Goal: Find specific page/section: Find specific page/section

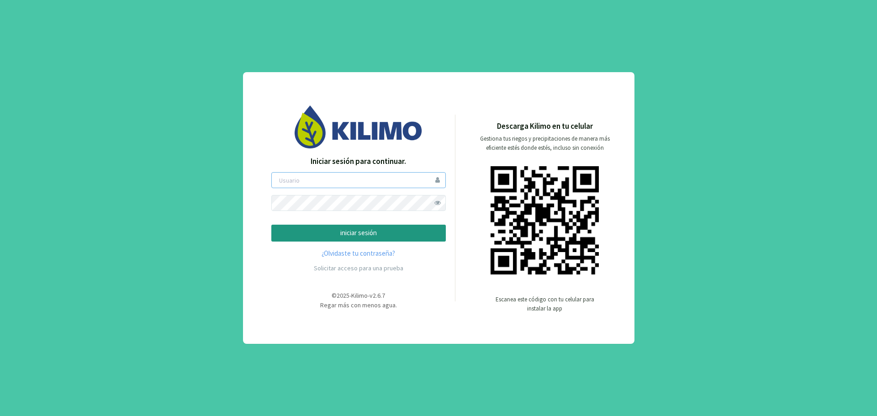
type input "[EMAIL_ADDRESS][DOMAIN_NAME]"
click at [366, 235] on p "iniciar sesión" at bounding box center [358, 233] width 159 height 11
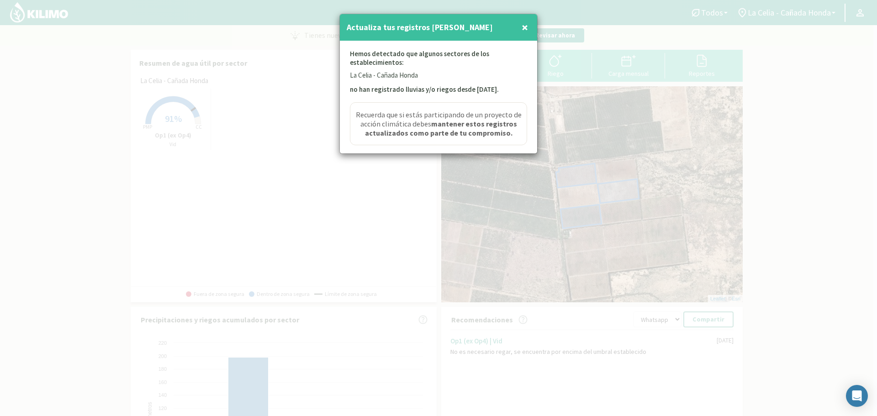
click at [530, 28] on button "×" at bounding box center [525, 27] width 11 height 18
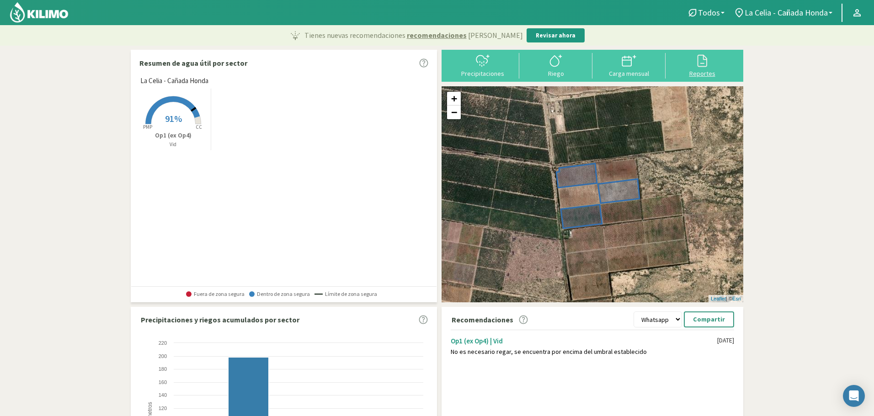
click at [710, 74] on div "Reportes" at bounding box center [702, 73] width 68 height 6
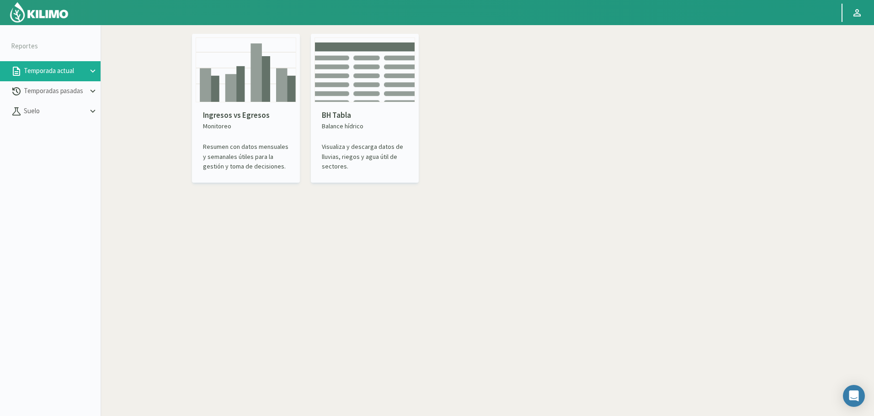
click at [255, 93] on img at bounding box center [246, 69] width 101 height 65
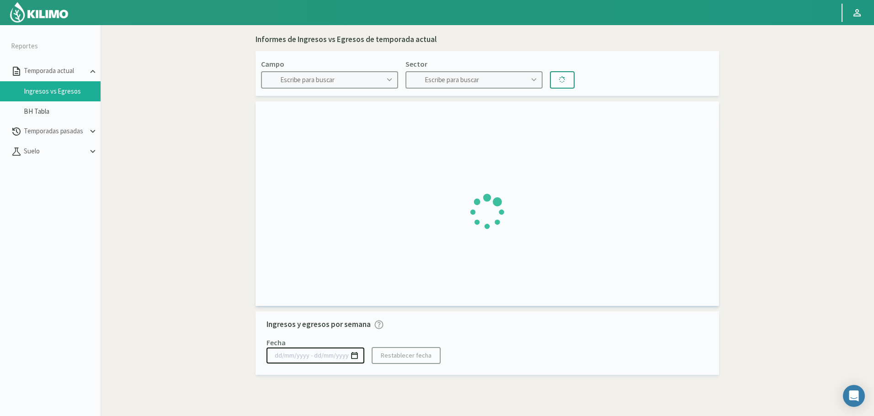
type input "La Celia - Cañada Honda"
type input "Op1 (ex Op4)"
type input "[DATE] - [DATE]"
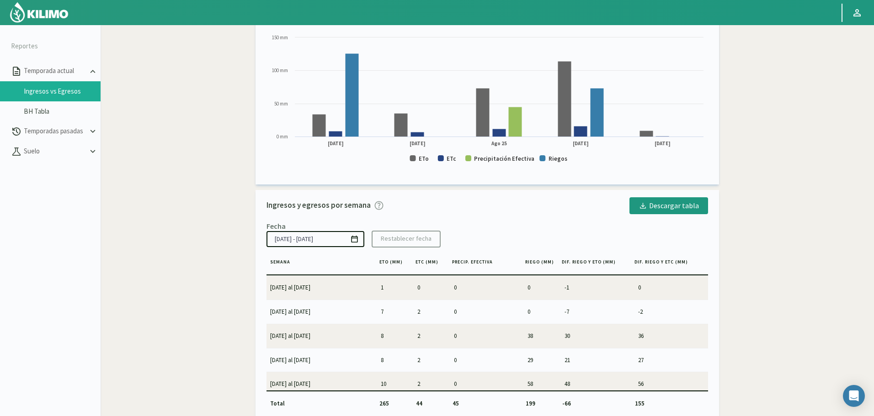
scroll to position [50, 0]
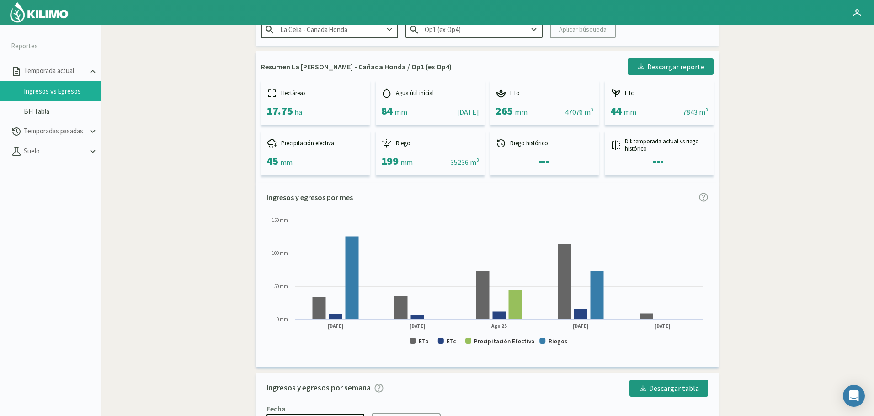
click at [40, 11] on img at bounding box center [39, 12] width 60 height 22
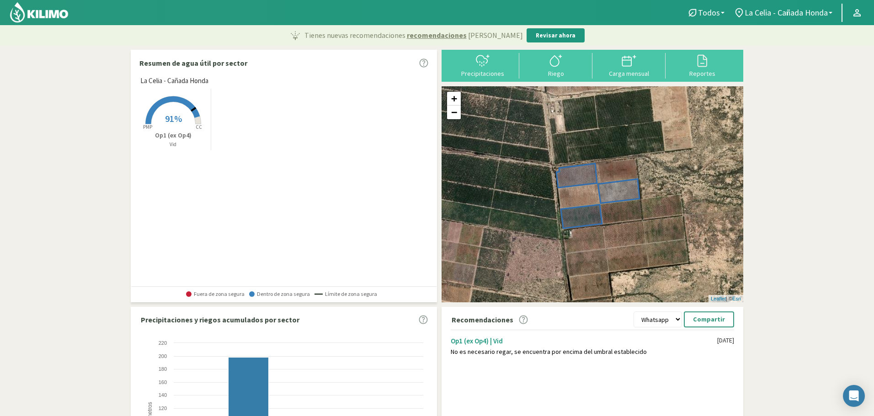
click at [164, 117] on rect at bounding box center [173, 125] width 73 height 73
